Goal: Information Seeking & Learning: Find specific page/section

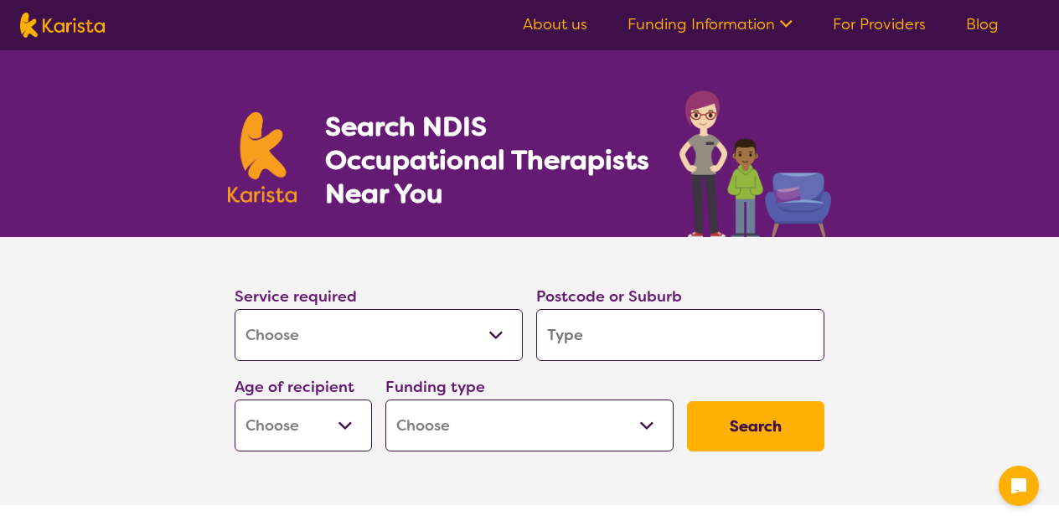
select select "[MEDICAL_DATA]"
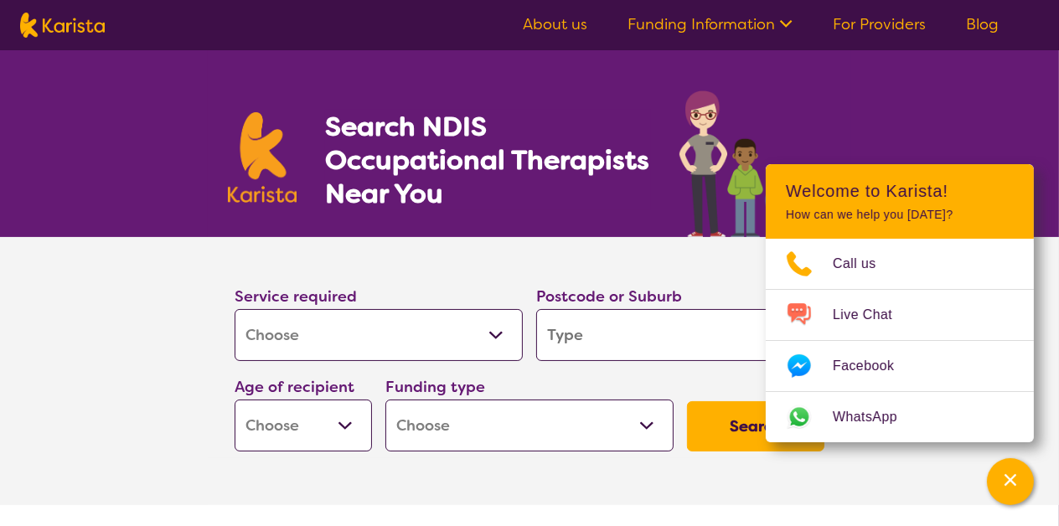
click at [720, 328] on input "search" at bounding box center [680, 335] width 288 height 52
type input "2"
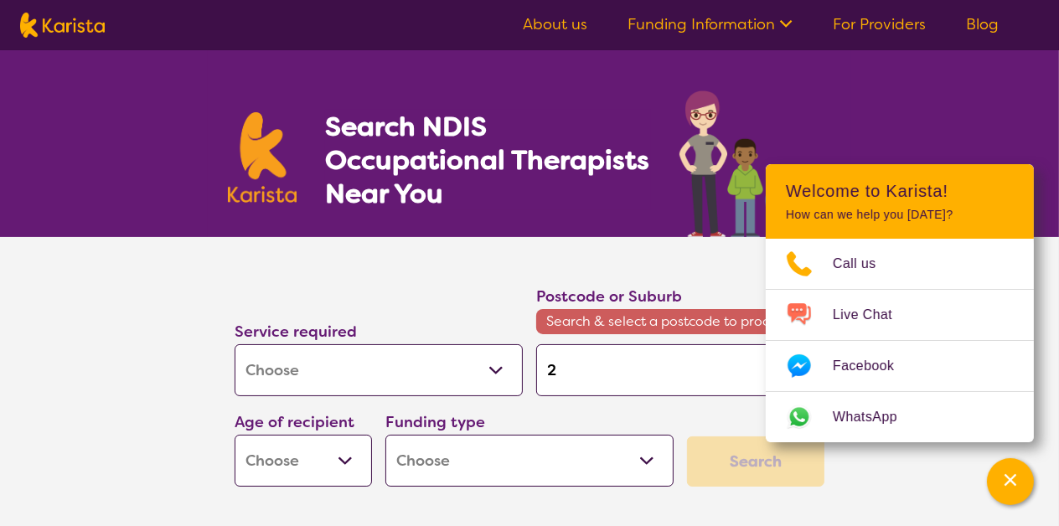
type input "25"
type input "252"
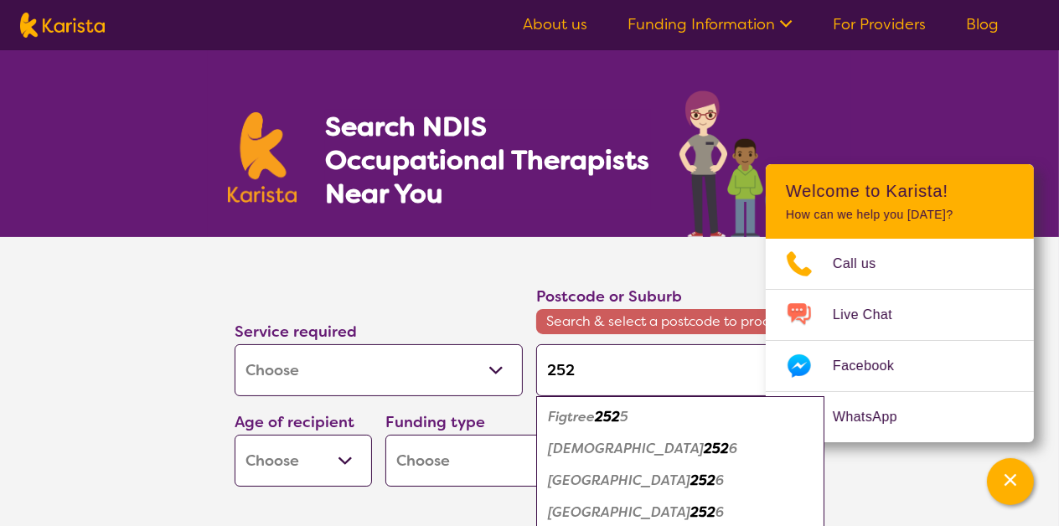
type input "2525"
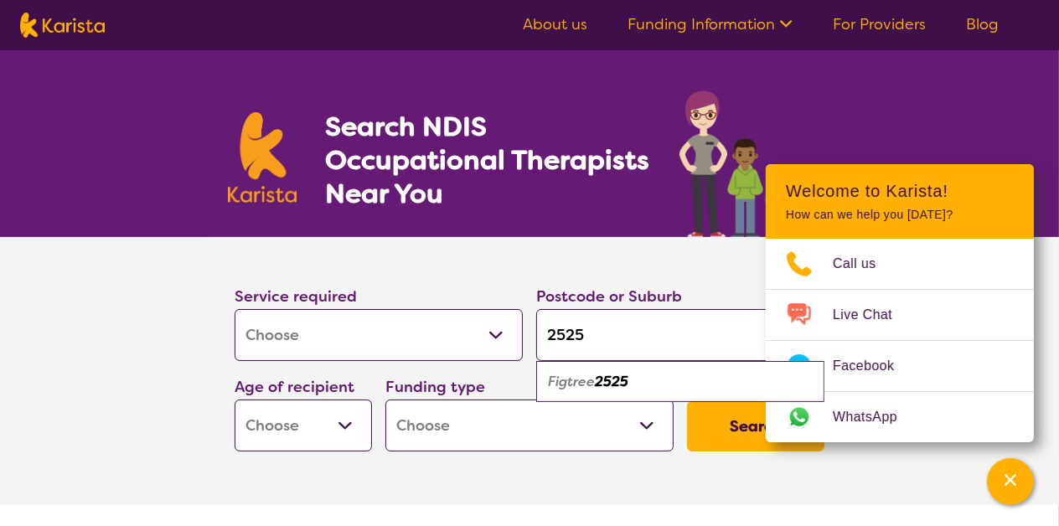
type input "2525"
click at [628, 378] on em "2525" at bounding box center [612, 382] width 34 height 18
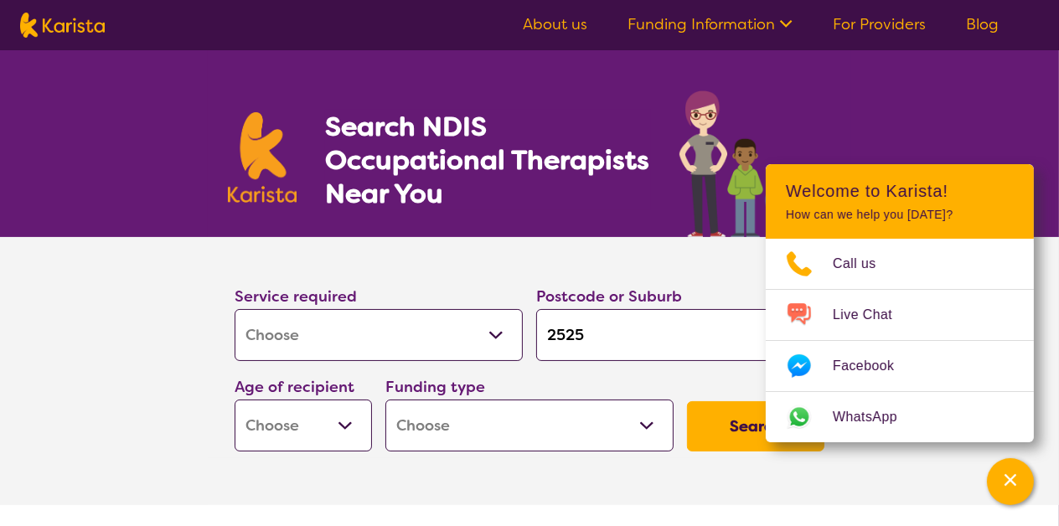
click at [343, 426] on select "Early Childhood - 0 to 9 Child - 10 to 11 Adolescent - 12 to 17 Adult - 18 to 6…" at bounding box center [303, 426] width 137 height 52
select select "AG"
click at [235, 400] on select "Early Childhood - 0 to 9 Child - 10 to 11 Adolescent - 12 to 17 Adult - 18 to 6…" at bounding box center [303, 426] width 137 height 52
select select "AG"
click at [662, 426] on select "Home Care Package (HCP) National Disability Insurance Scheme (NDIS) I don't know" at bounding box center [529, 426] width 288 height 52
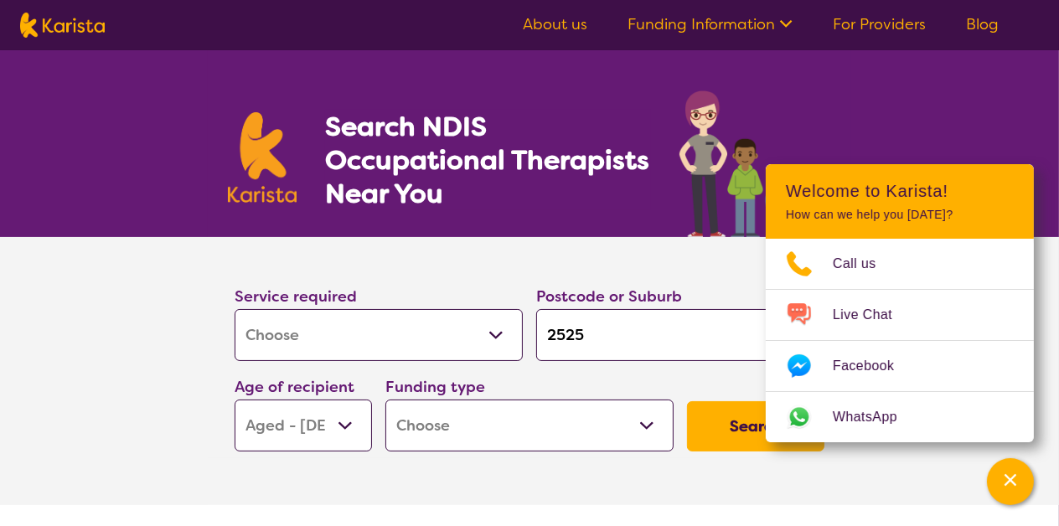
select select "NDIS"
click at [385, 400] on select "Home Care Package (HCP) National Disability Insurance Scheme (NDIS) I don't know" at bounding box center [529, 426] width 288 height 52
select select "NDIS"
click at [740, 417] on button "Search" at bounding box center [755, 426] width 137 height 50
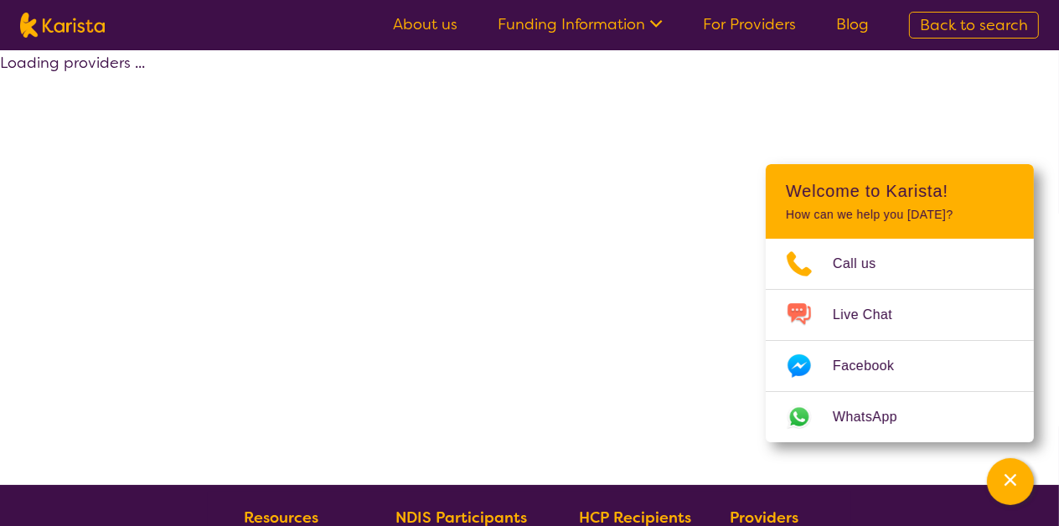
select select "NDIS"
select select "[MEDICAL_DATA]"
select select "AG"
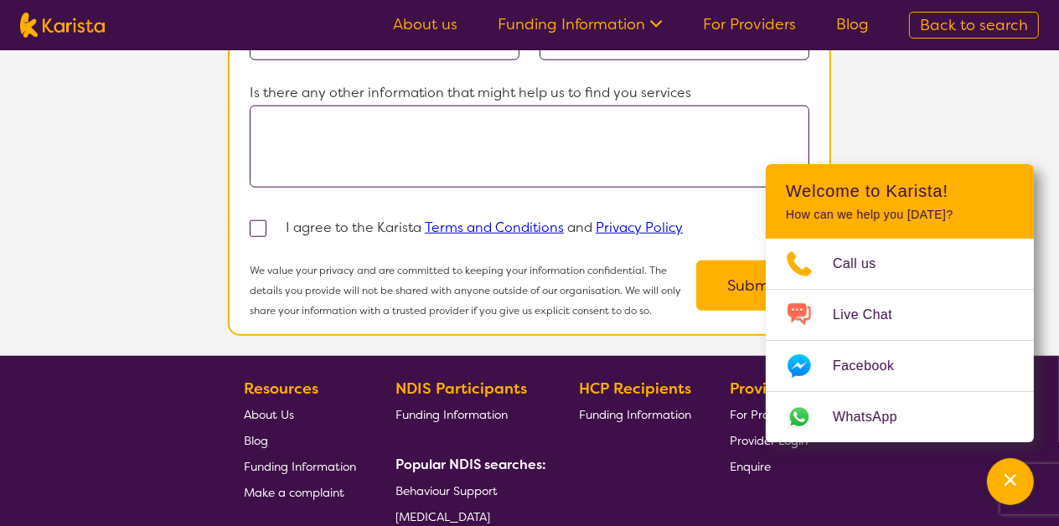
scroll to position [1474, 0]
